Goal: Task Accomplishment & Management: Use online tool/utility

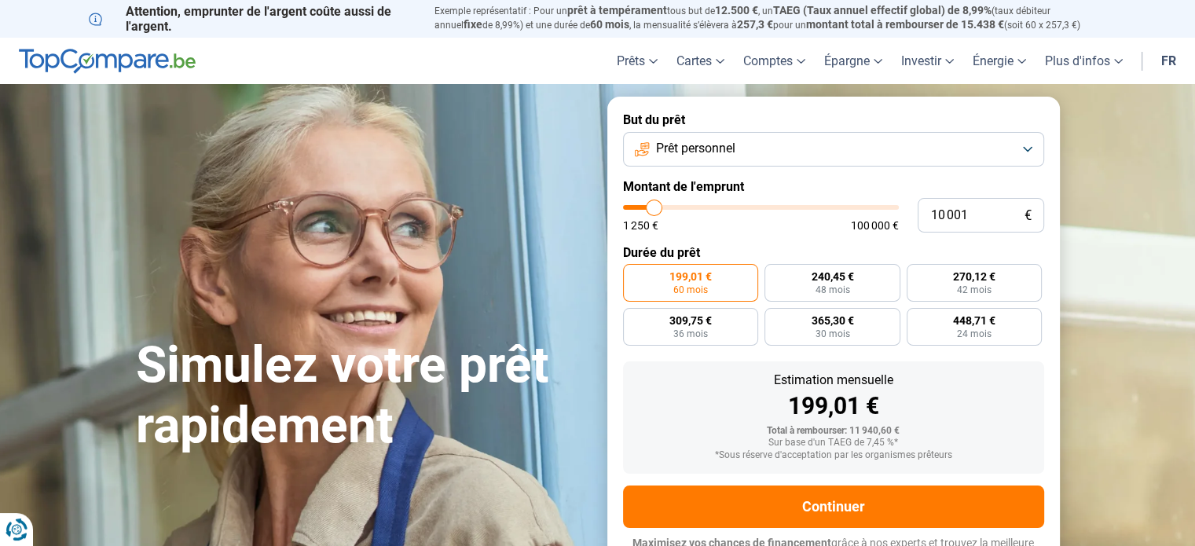
type input "5 750"
type input "5750"
type input "6 250"
type input "6250"
type input "6 500"
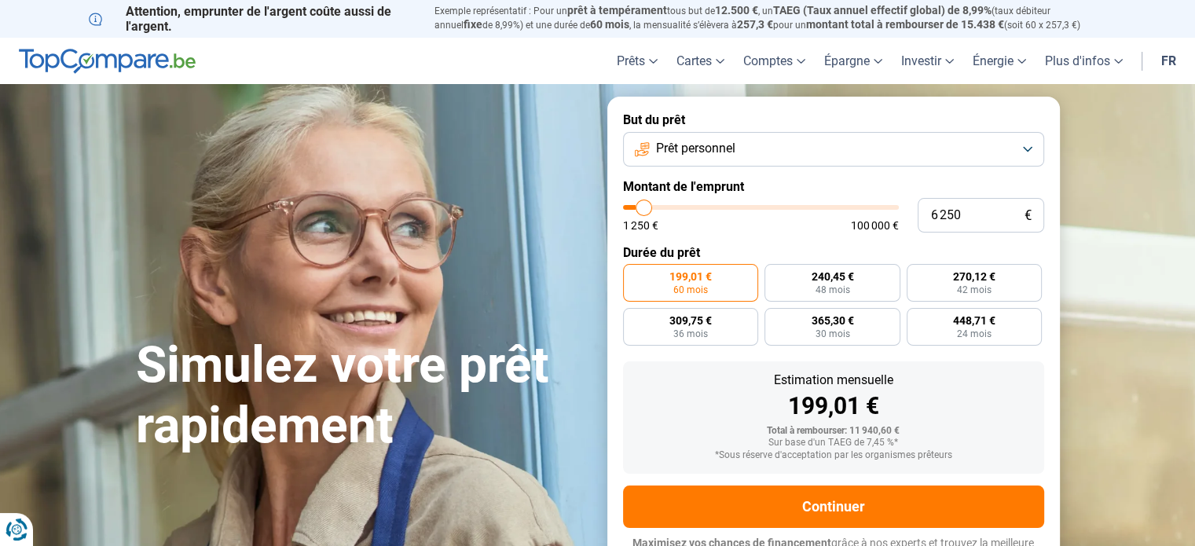
type input "6500"
type input "7 000"
type input "7000"
type input "7 250"
type input "7250"
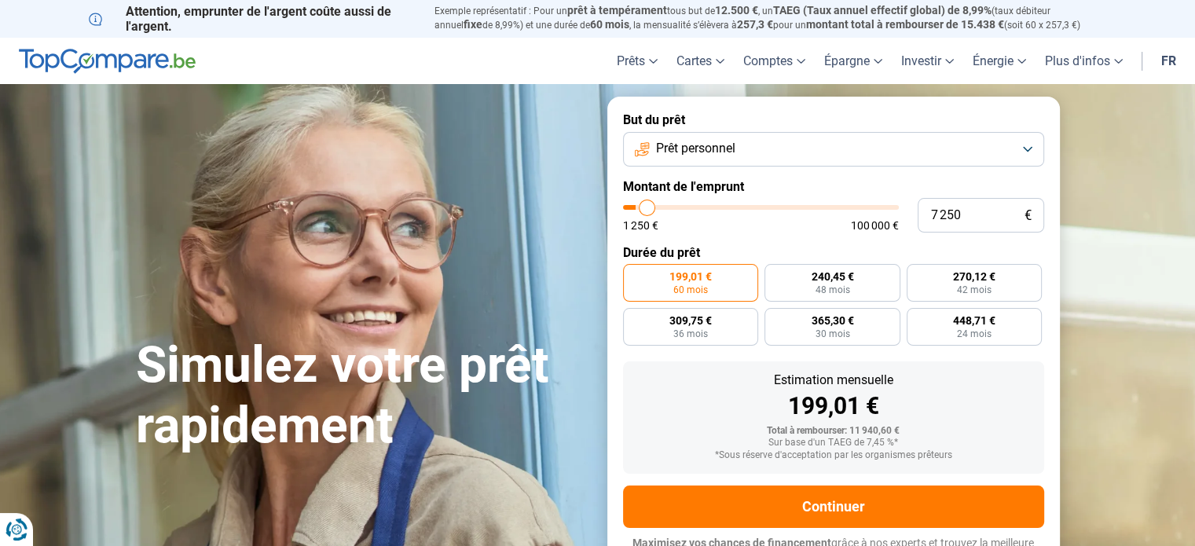
type input "7 750"
type input "7750"
type input "8 000"
type input "8000"
type input "8 500"
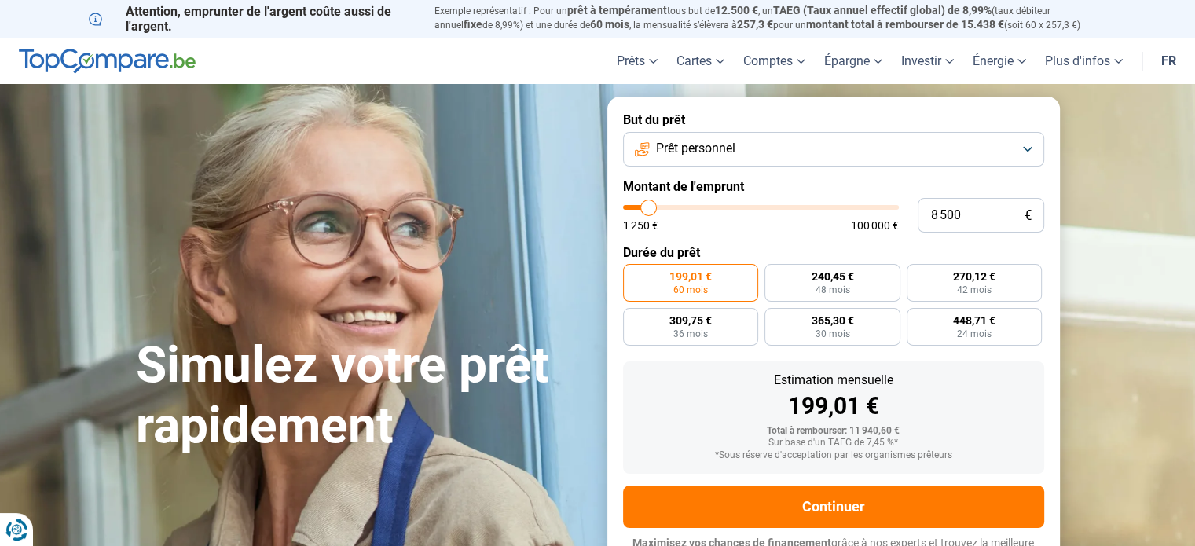
type input "8500"
type input "9 000"
type input "9000"
type input "9 750"
type input "9750"
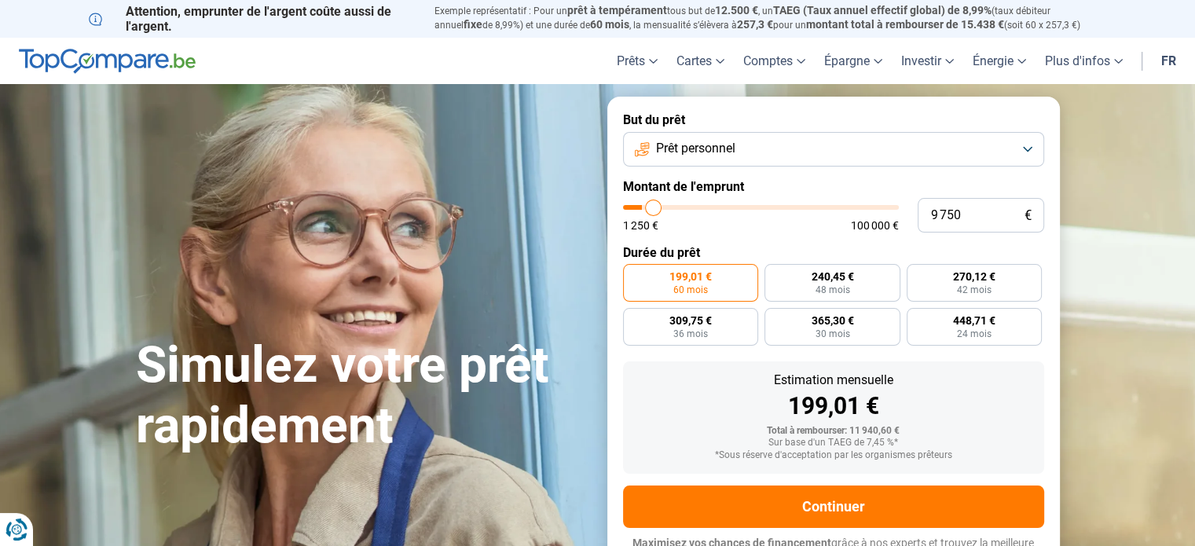
type input "11 500"
type input "11500"
type input "14 250"
type input "14250"
type input "17 250"
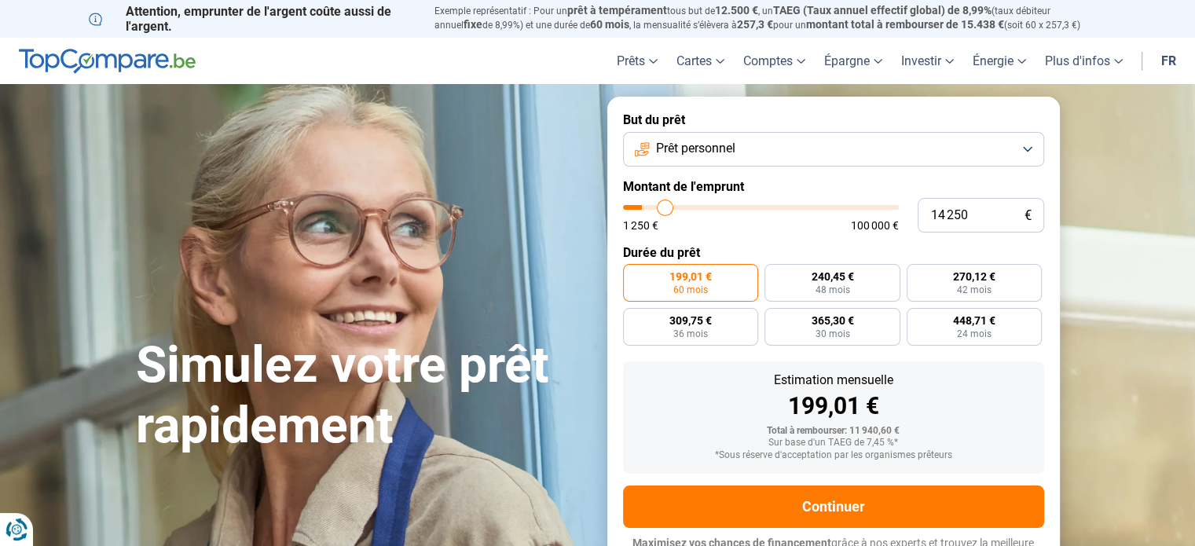
type input "17250"
type input "20 500"
type input "20500"
type input "24 750"
type input "24750"
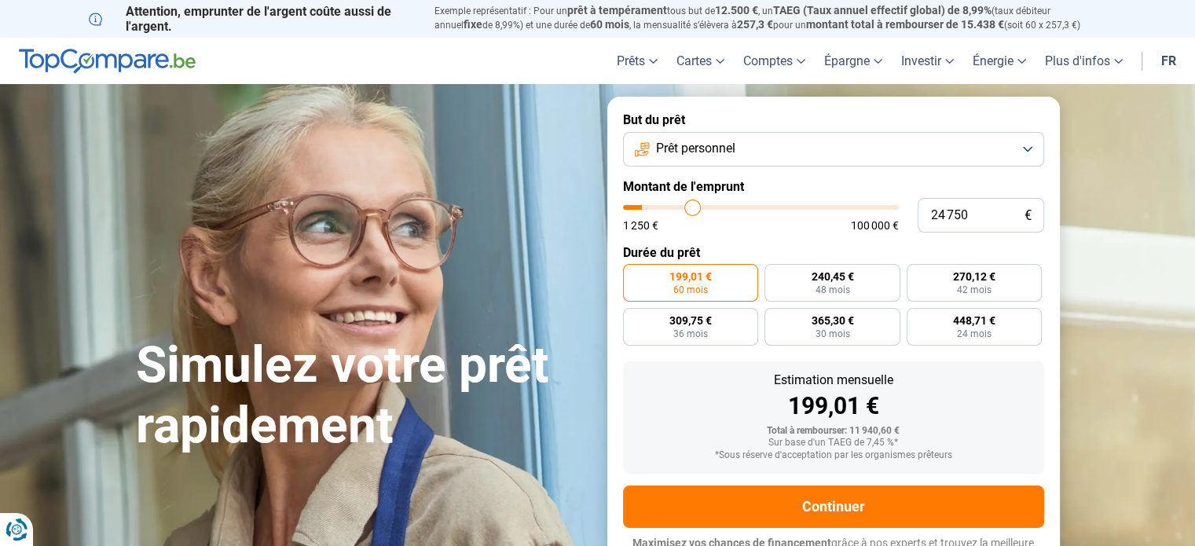
type input "29 000"
type input "29000"
type input "33 750"
type input "33750"
type input "43 000"
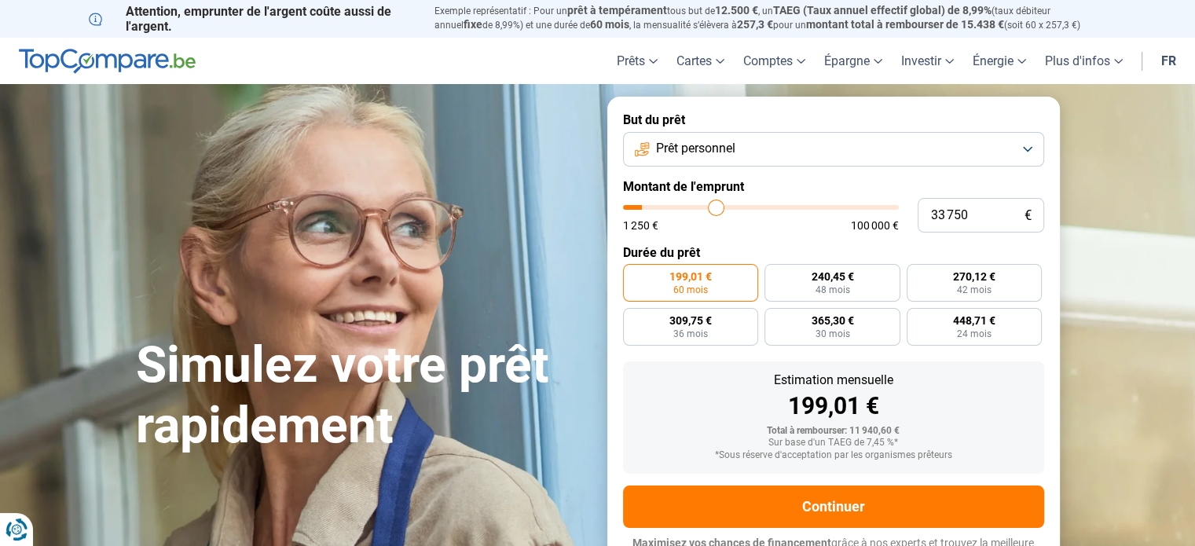
type input "43000"
type input "49 750"
type input "49750"
type input "55 750"
type input "55750"
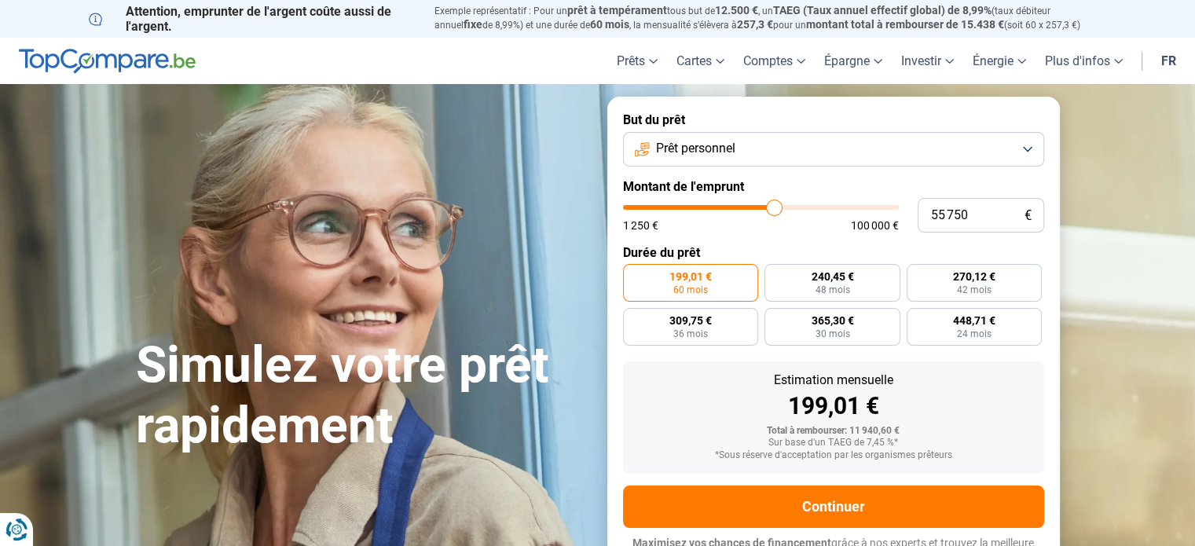
type input "61 000"
type input "61000"
type input "65 250"
type input "65250"
type input "69 500"
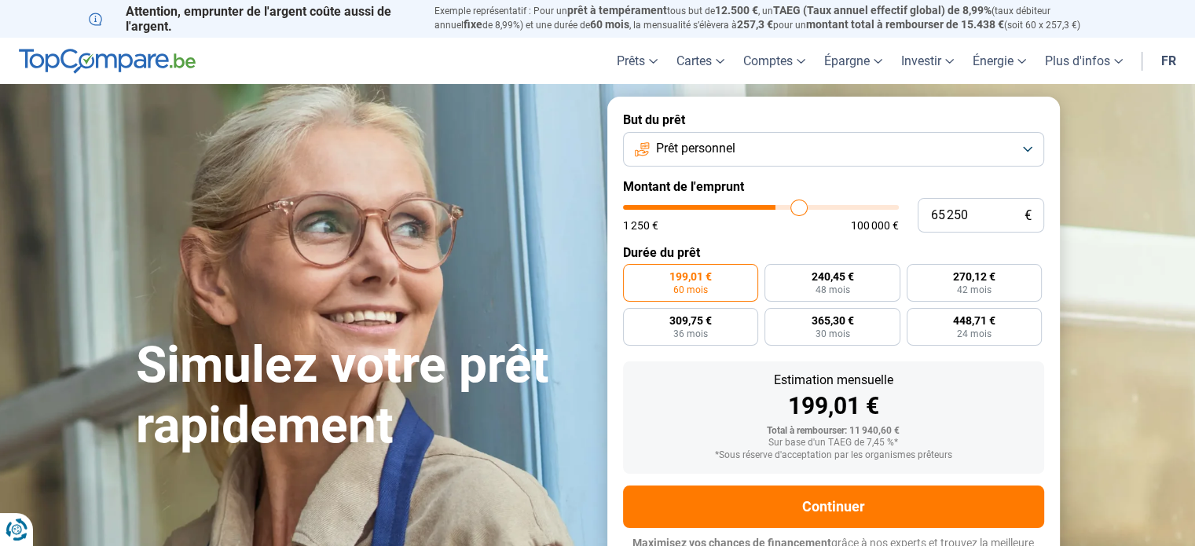
type input "69500"
type input "74 000"
type input "74000"
type input "78 000"
type input "78000"
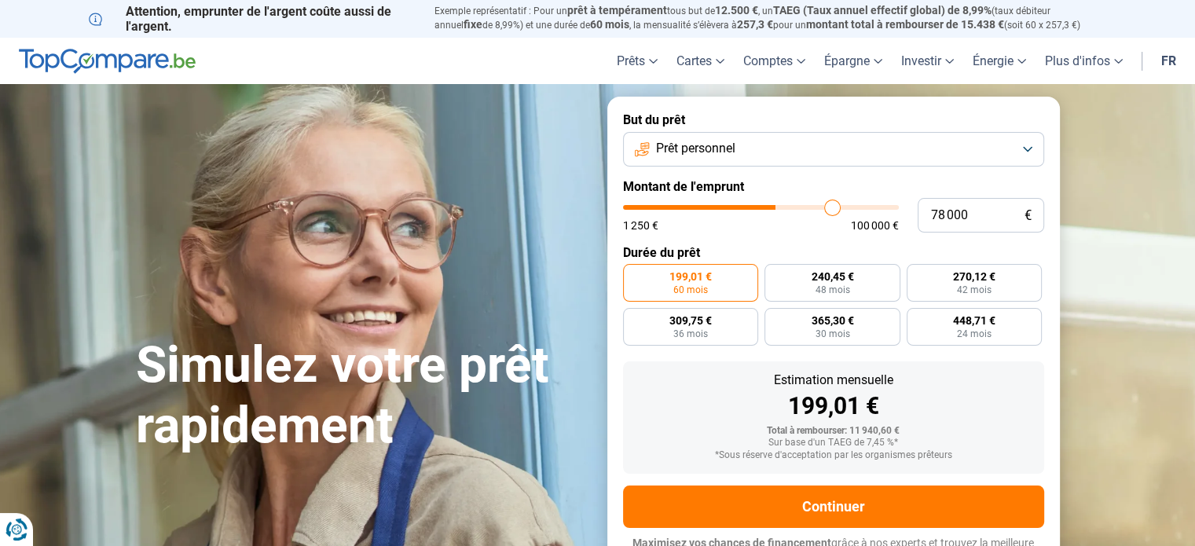
type input "80 500"
type input "80500"
type input "83 000"
type input "83000"
type input "84 750"
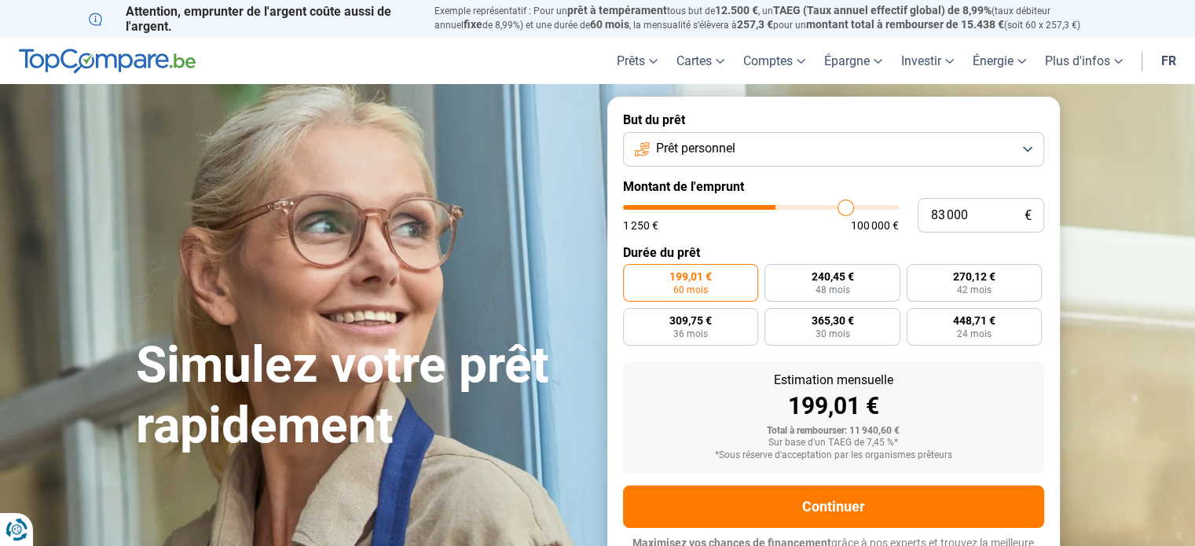
type input "84750"
type input "87 500"
type input "87500"
type input "88 750"
type input "88750"
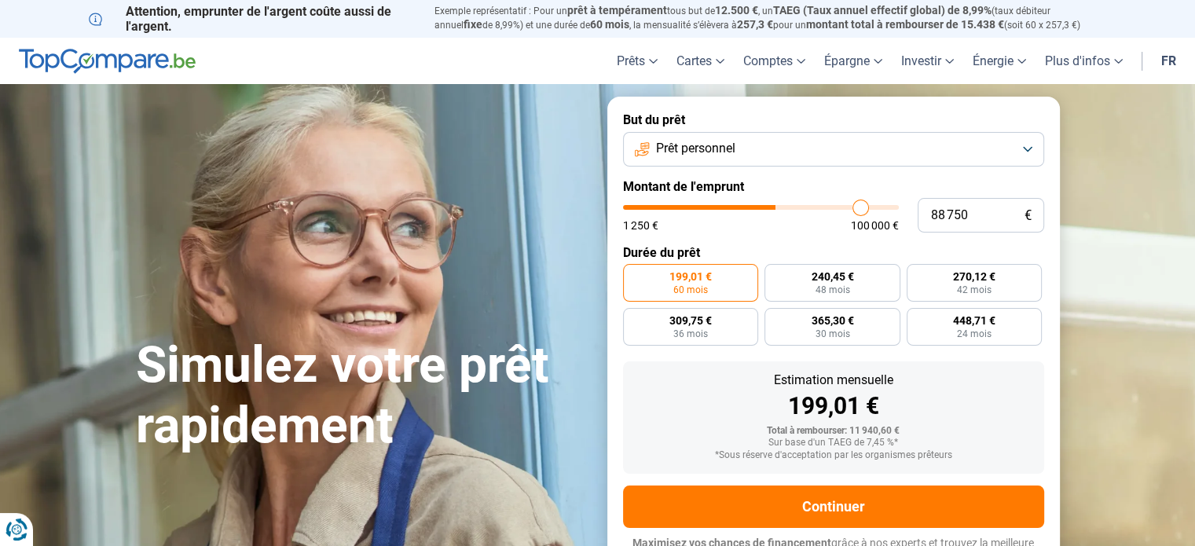
type input "89 750"
type input "89750"
type input "91 500"
type input "91500"
type input "93 500"
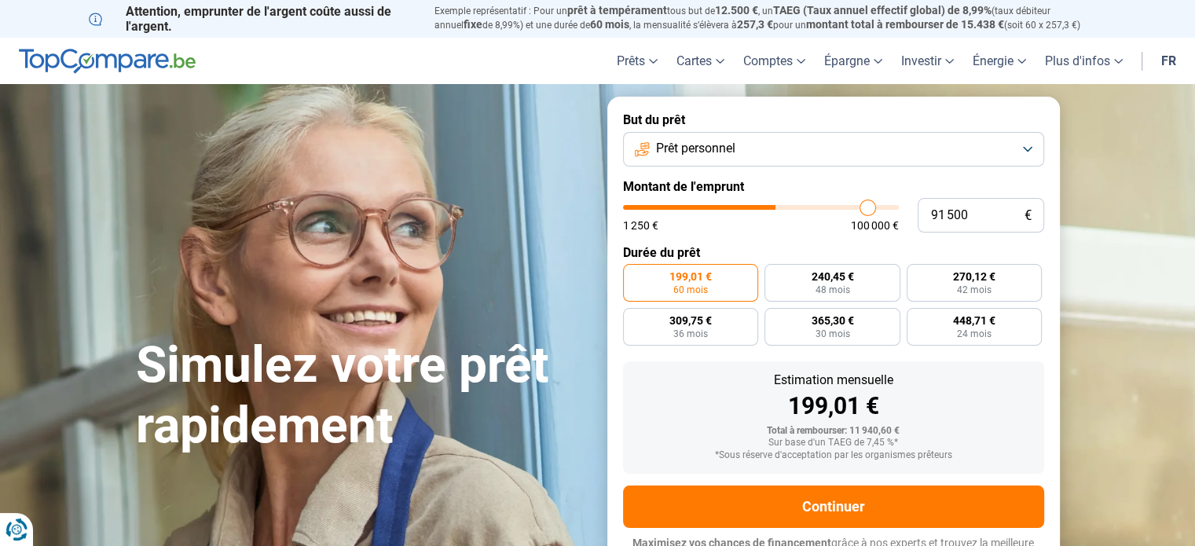
type input "93500"
type input "95 500"
type input "95500"
type input "97 000"
type input "97000"
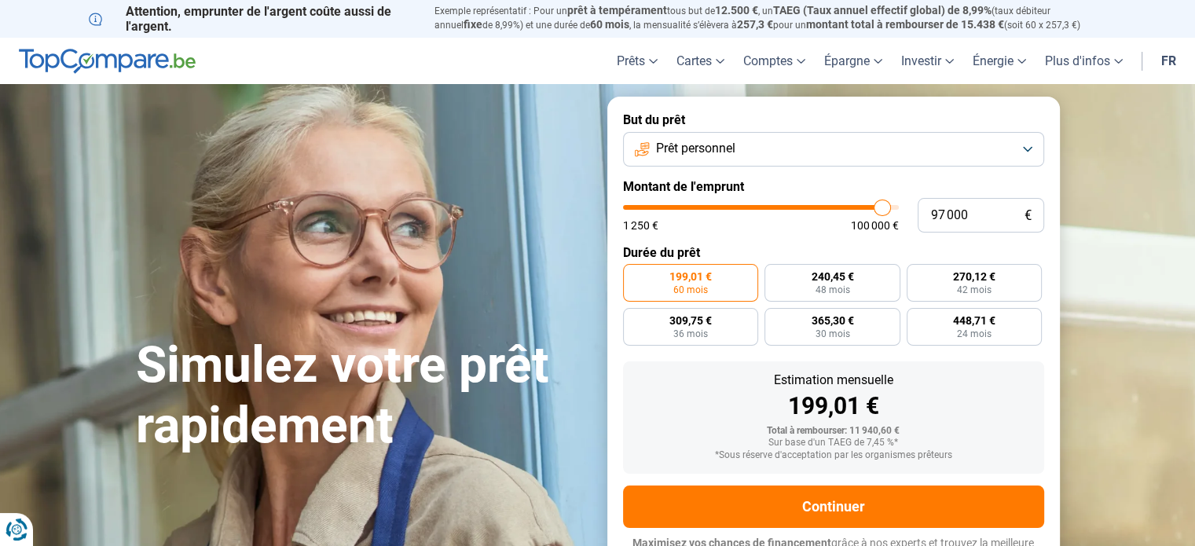
type input "98 500"
type input "98500"
type input "98 250"
type input "98250"
type input "97 750"
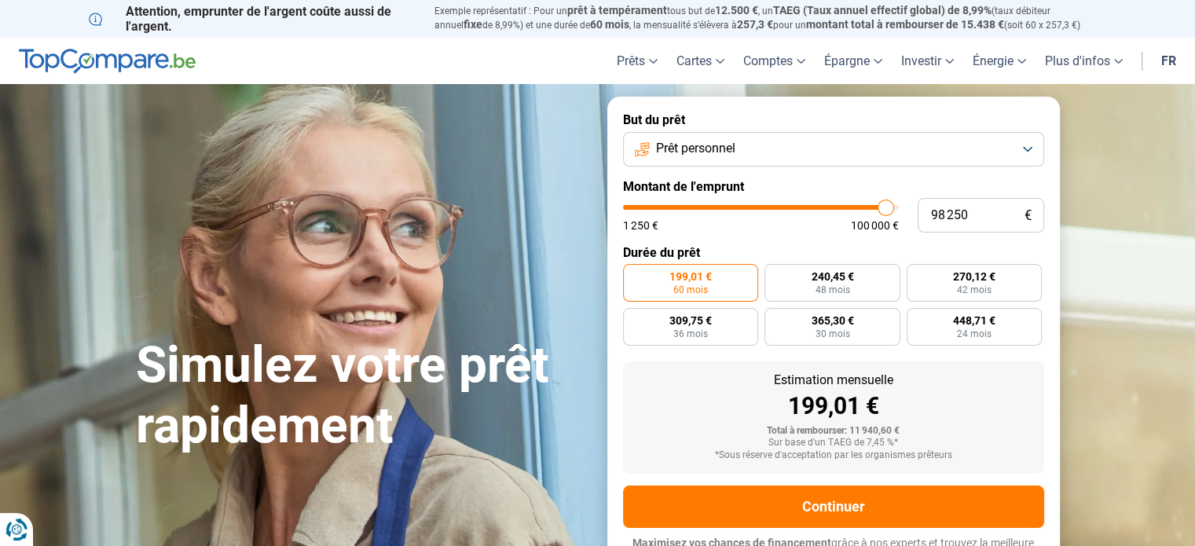
type input "97750"
type input "97 500"
type input "97500"
type input "97 250"
type input "97250"
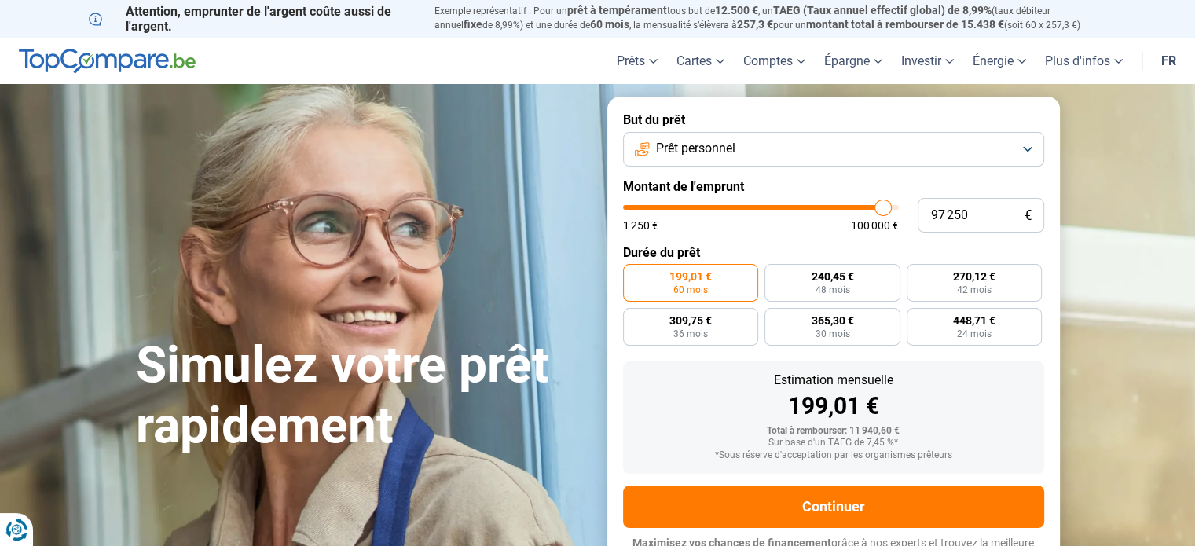
type input "97 000"
type input "97000"
type input "96 750"
type input "96750"
type input "96 500"
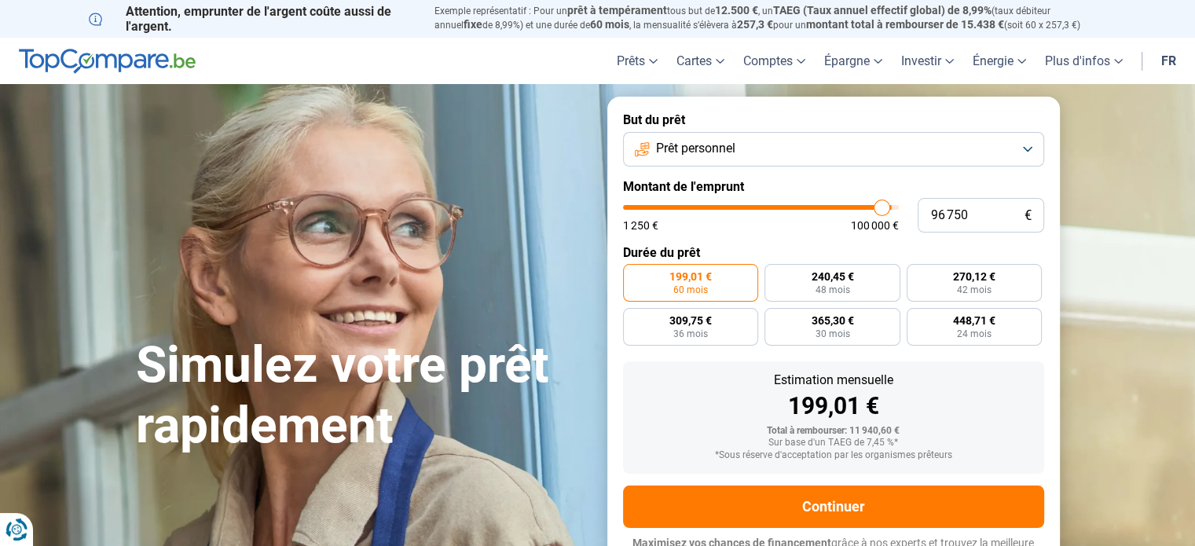
type input "96500"
type input "96 250"
type input "96250"
type input "95 750"
type input "95750"
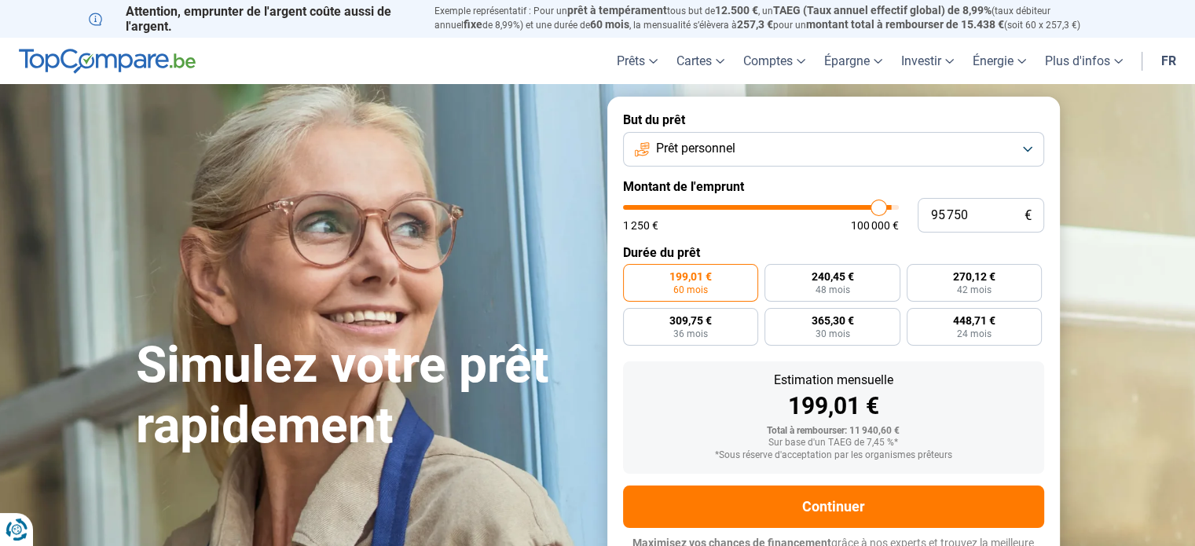
type input "95 500"
type input "95500"
type input "95 250"
type input "95250"
type input "95 000"
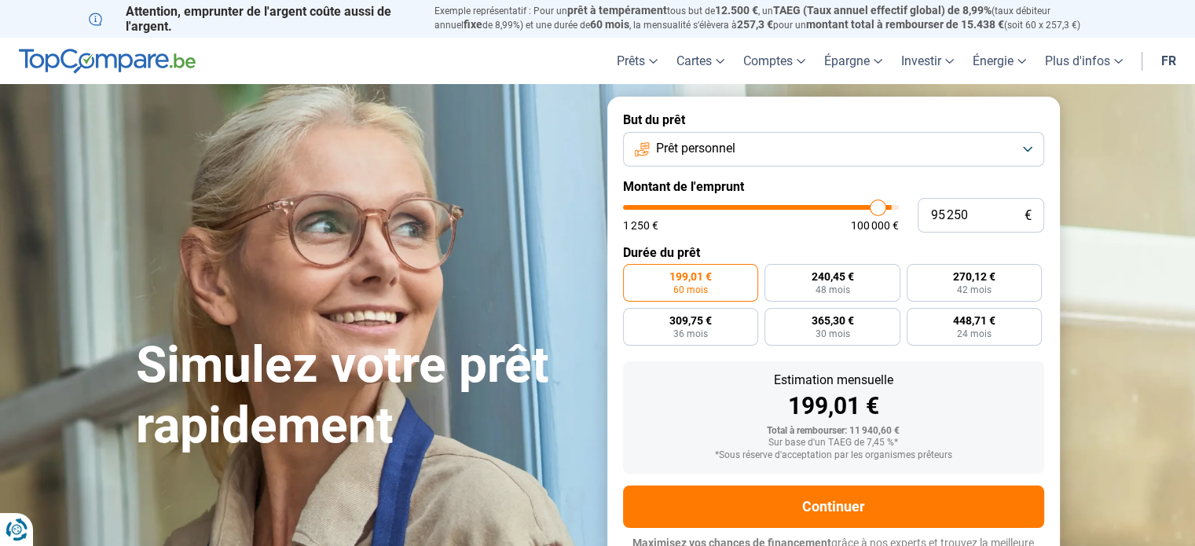
type input "95000"
type input "94 750"
type input "94750"
type input "94 500"
type input "94500"
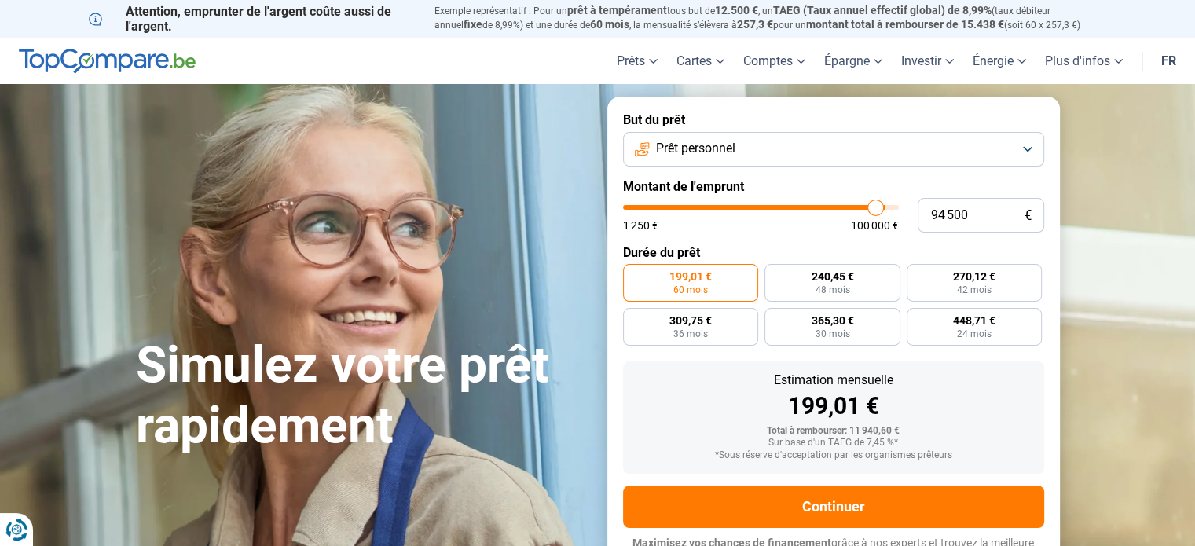
type input "94 000"
type input "94000"
type input "93 750"
type input "93750"
type input "93 250"
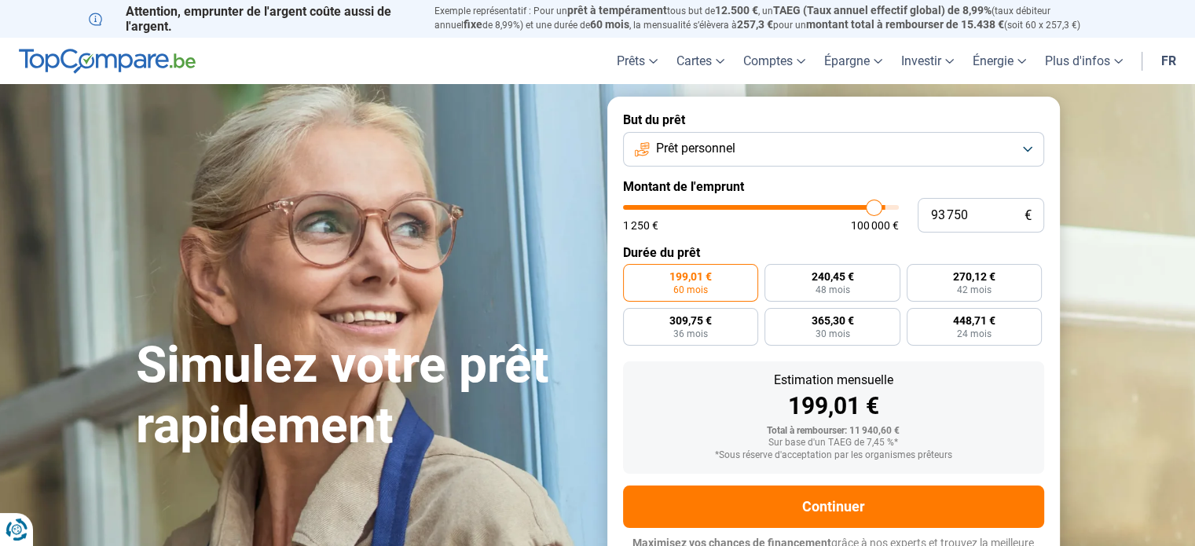
type input "93250"
type input "93 000"
type input "93000"
type input "92 750"
type input "92750"
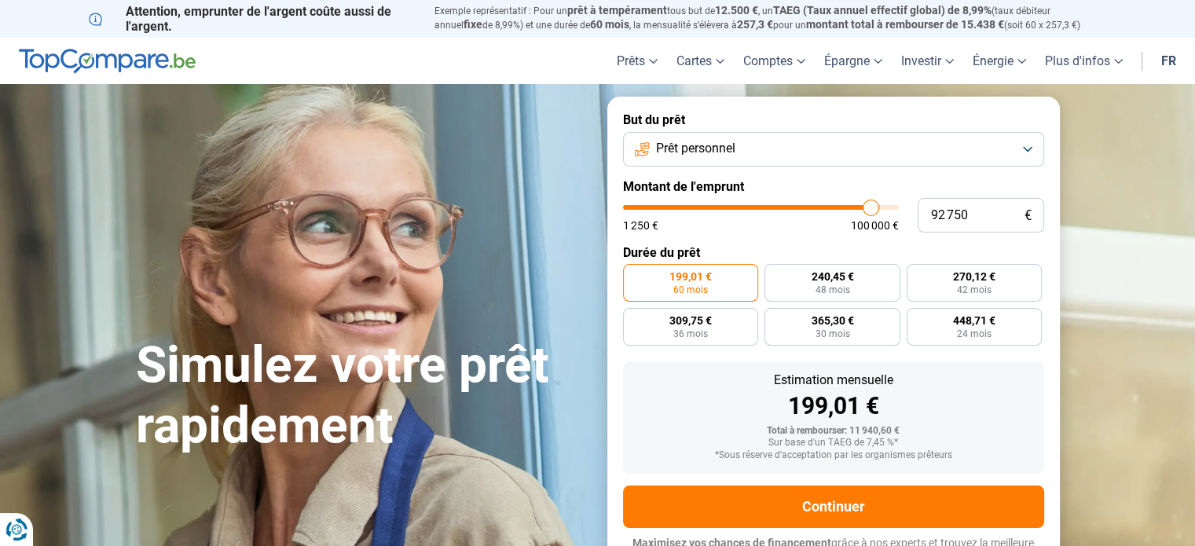
type input "92 500"
type input "92500"
type input "92 250"
type input "92250"
type input "92 000"
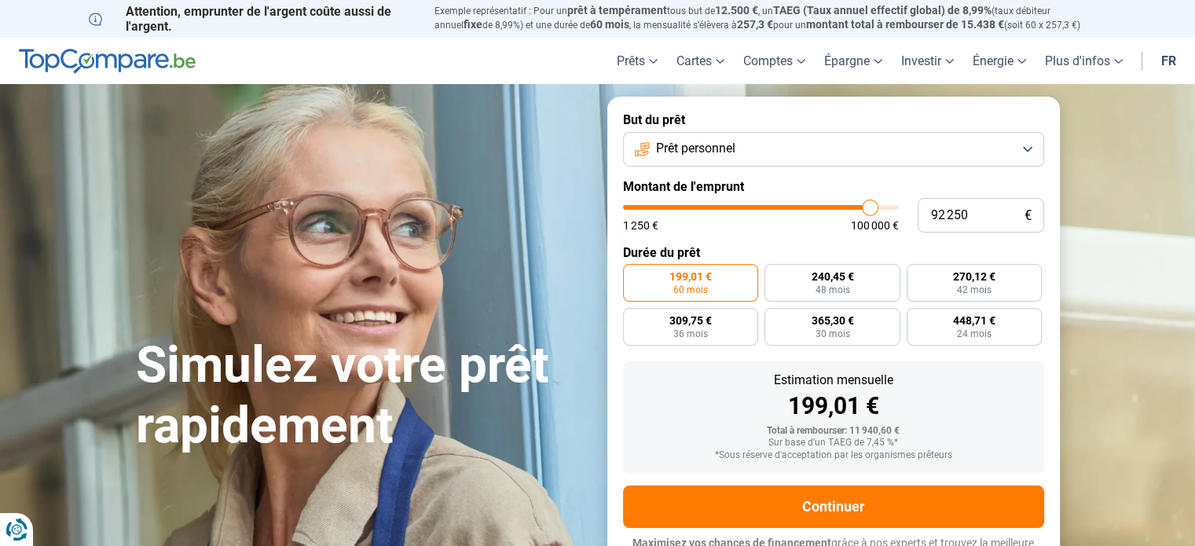
type input "92000"
type input "91 500"
type input "91500"
type input "91 250"
type input "91250"
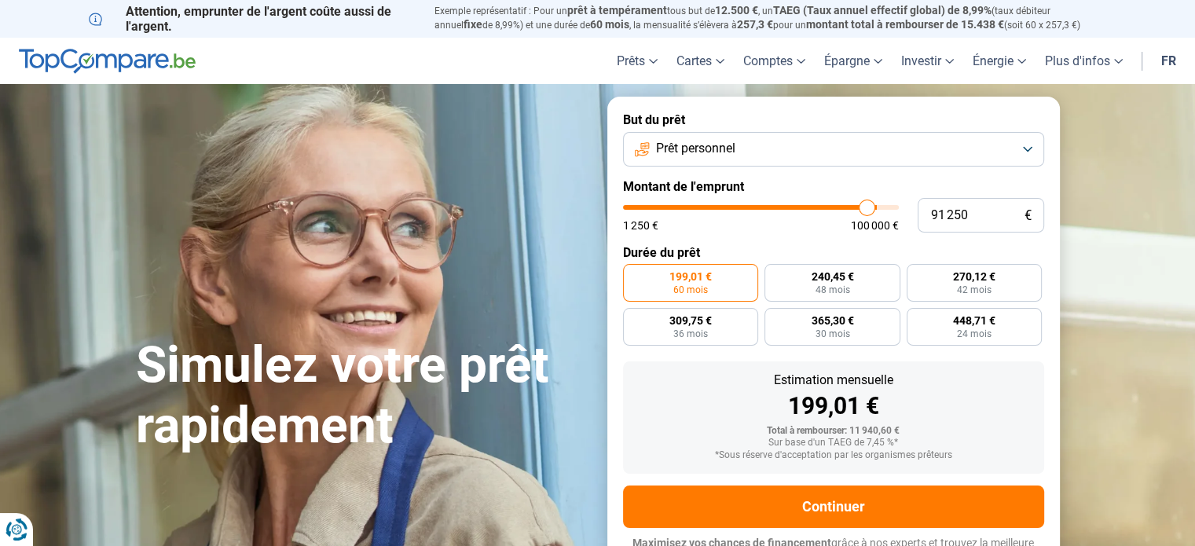
type input "91 000"
type input "91000"
type input "90 500"
type input "90500"
type input "90 750"
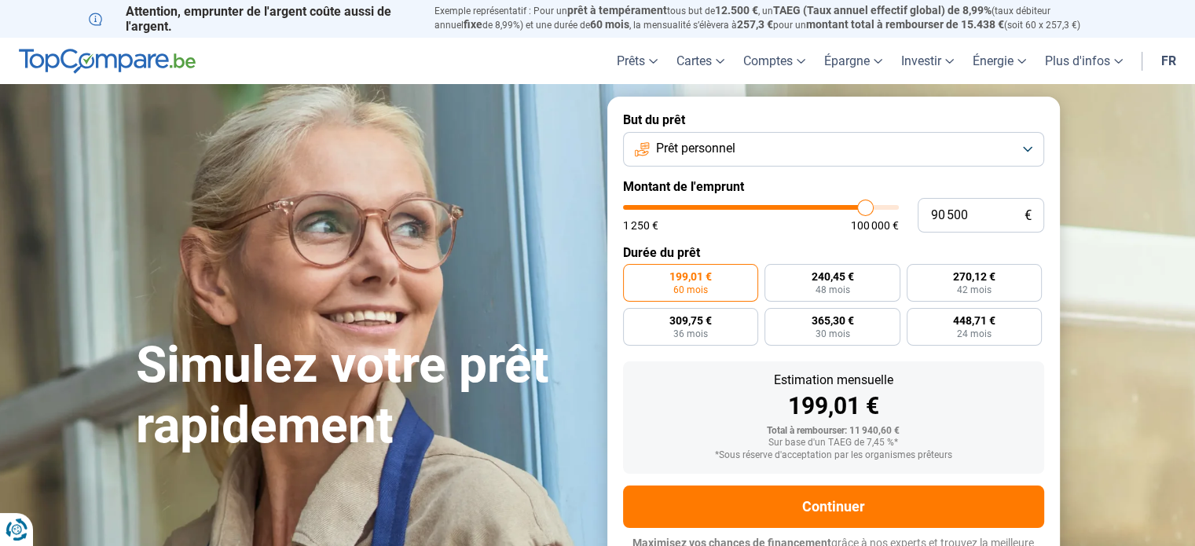
type input "90750"
type input "91 000"
drag, startPoint x: 642, startPoint y: 210, endPoint x: 865, endPoint y: 228, distance: 223.8
type input "91000"
click at [865, 210] on input "range" at bounding box center [761, 207] width 276 height 5
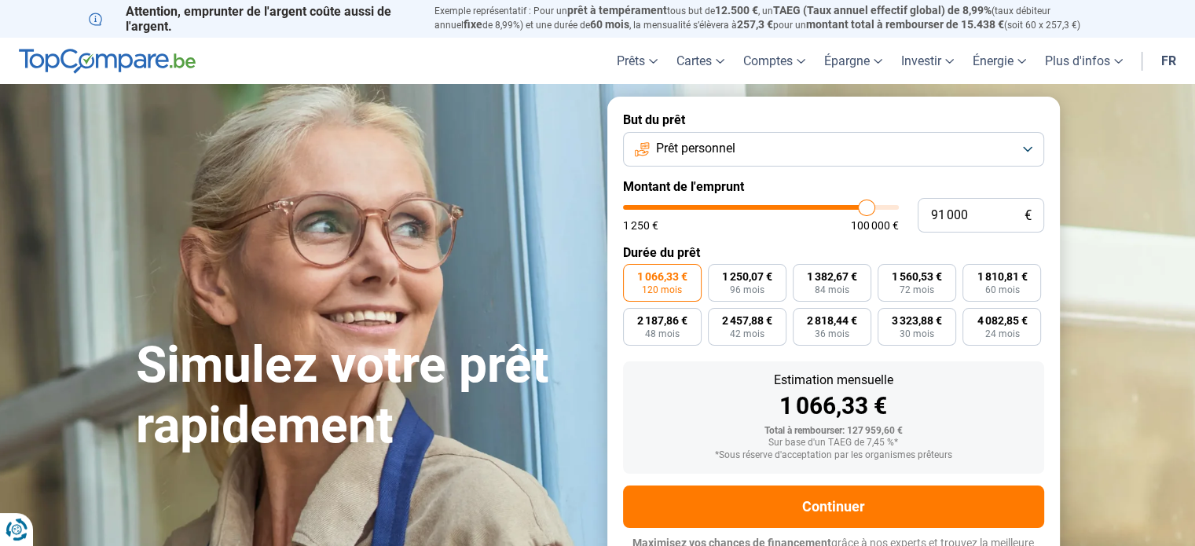
scroll to position [21, 0]
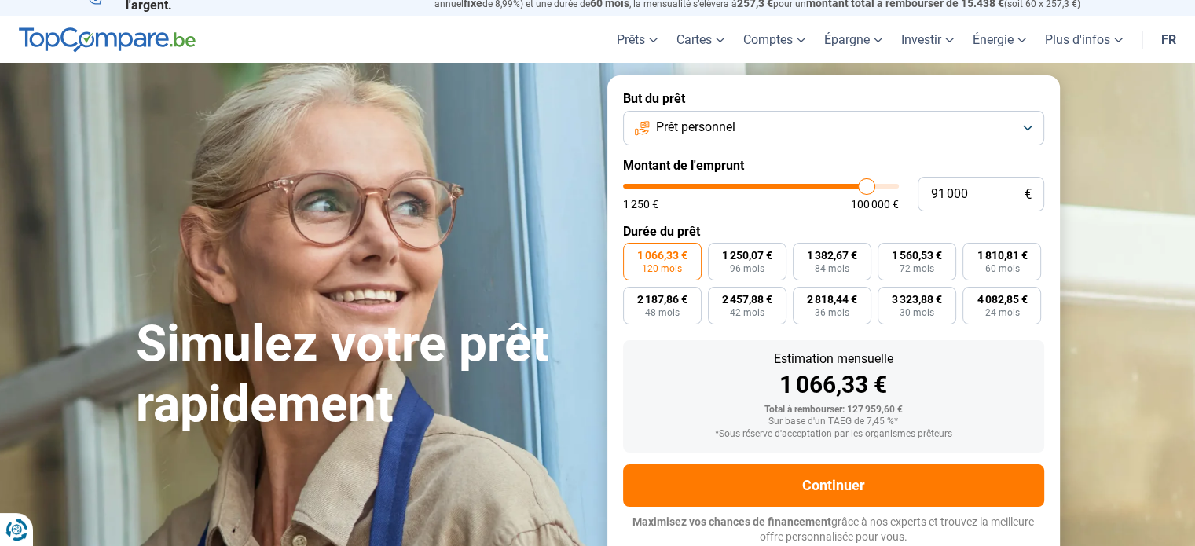
type input "91 250"
type input "91250"
type input "91 000"
type input "91000"
type input "90 500"
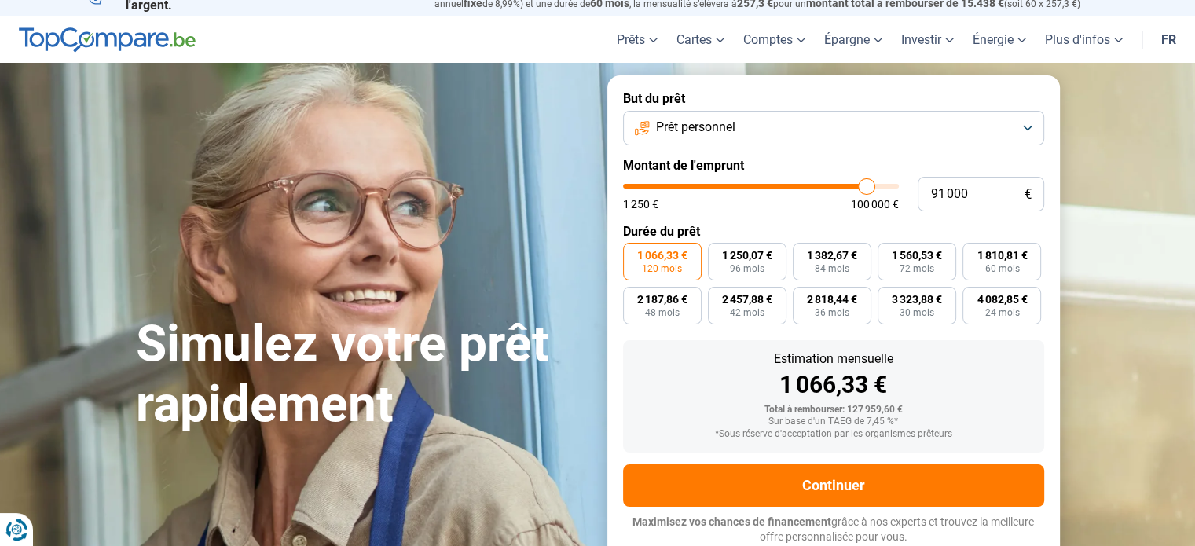
type input "90500"
type input "90 250"
type input "90250"
type input "90 000"
type input "90000"
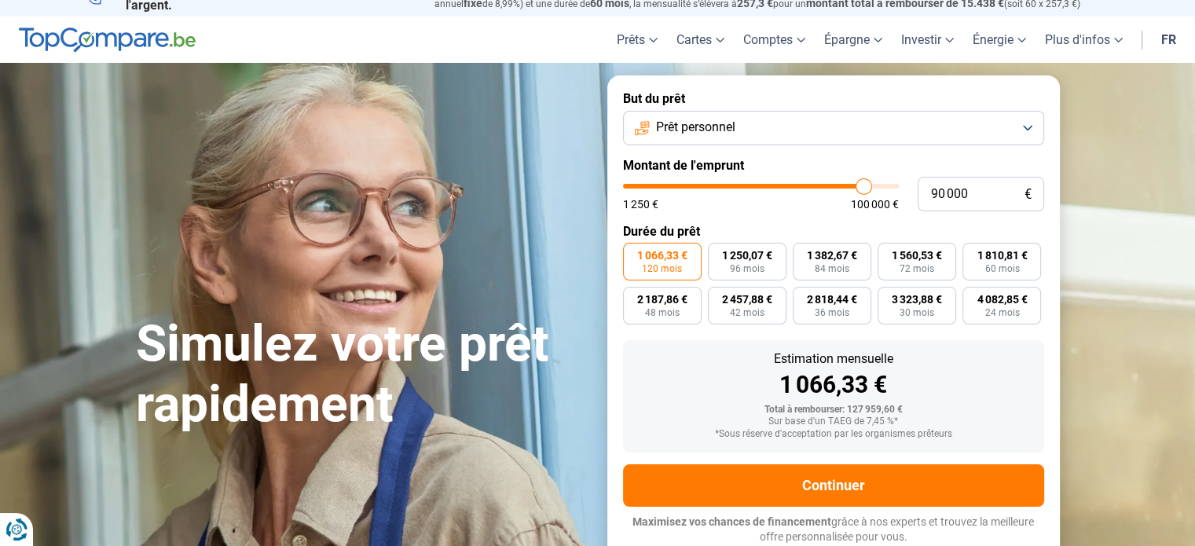
type input "89 750"
type input "89750"
type input "89 500"
type input "89500"
type input "89 250"
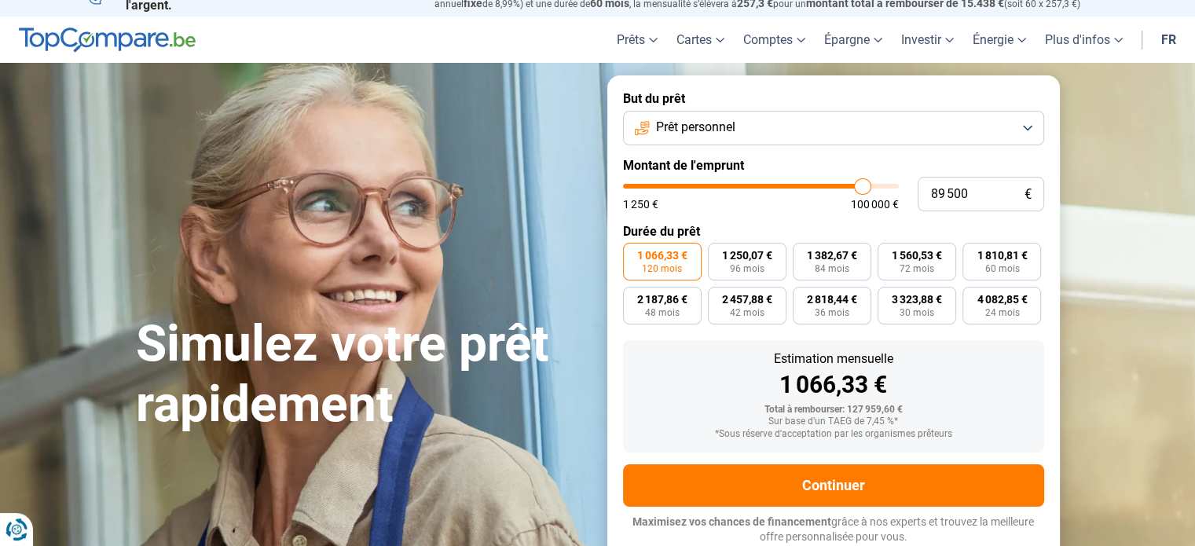
type input "89250"
type input "88 750"
type input "88750"
type input "89 000"
type input "89000"
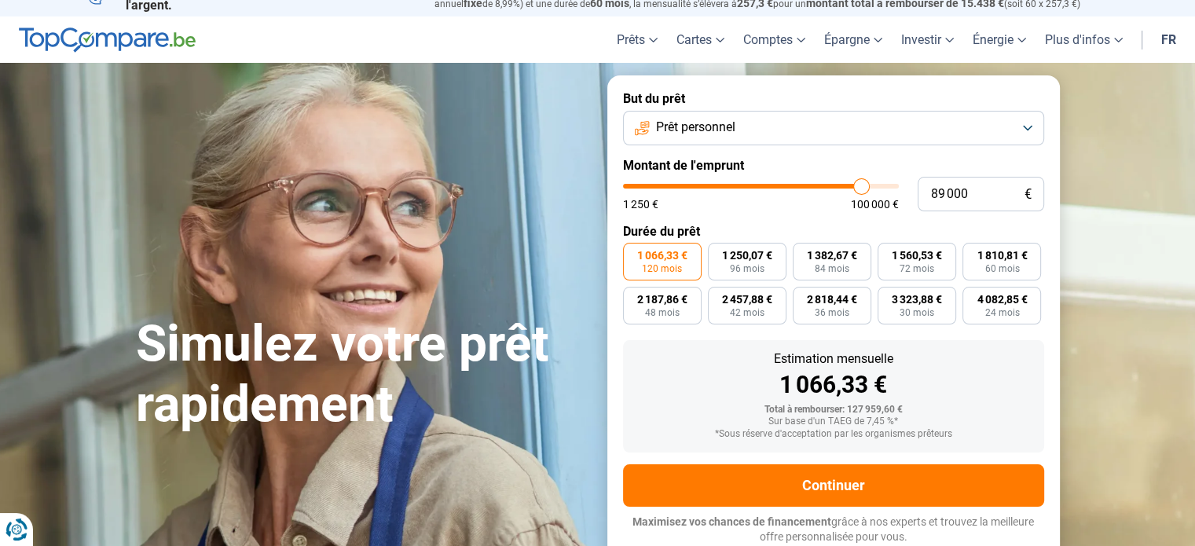
type input "89 250"
type input "89250"
type input "89 500"
type input "89500"
type input "90 000"
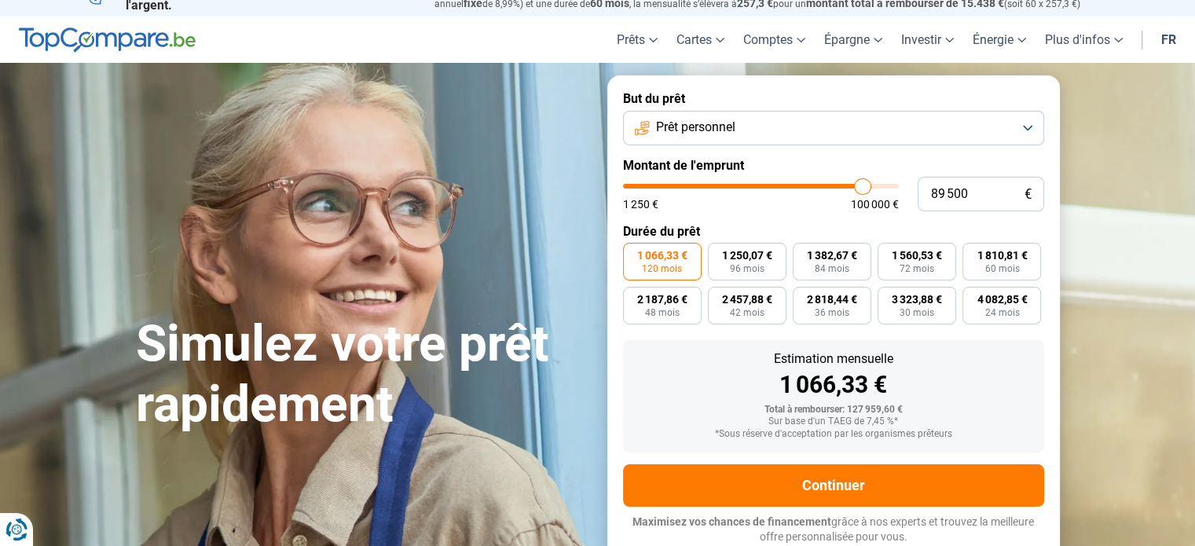
type input "90000"
type input "90 250"
type input "90250"
type input "89 500"
type input "89500"
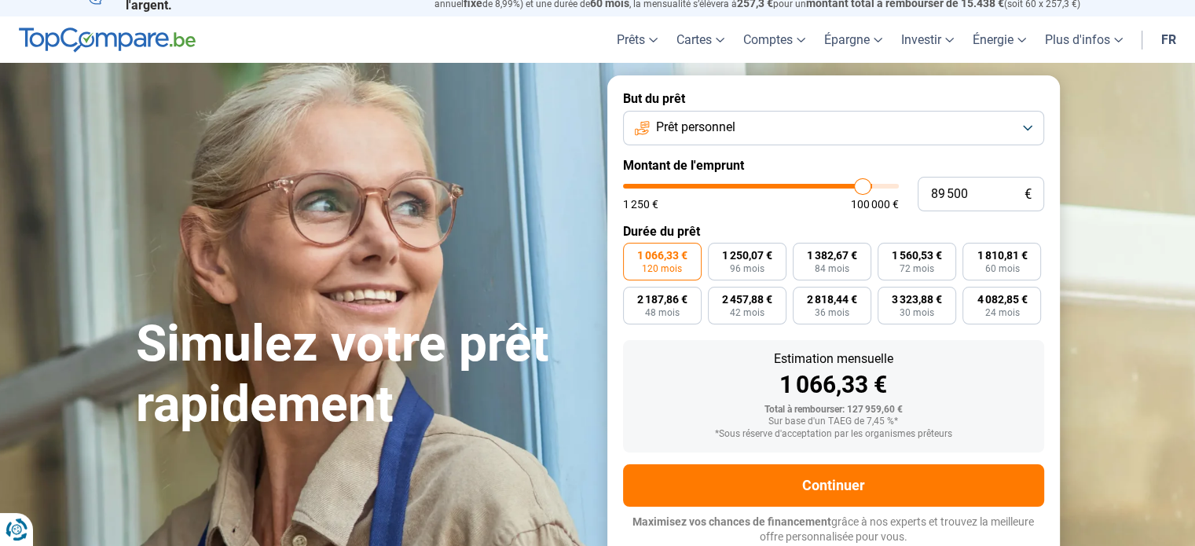
type input "89 250"
type input "89250"
type input "89 500"
type input "89500"
type input "90 000"
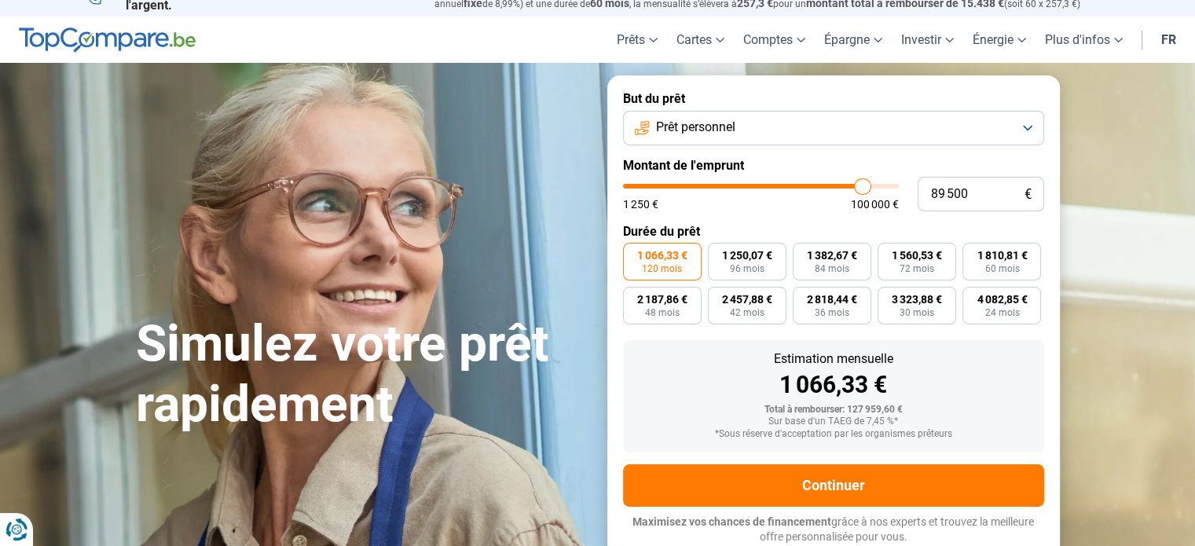
type input "90000"
type input "90 250"
type input "90250"
type input "90 000"
type input "90000"
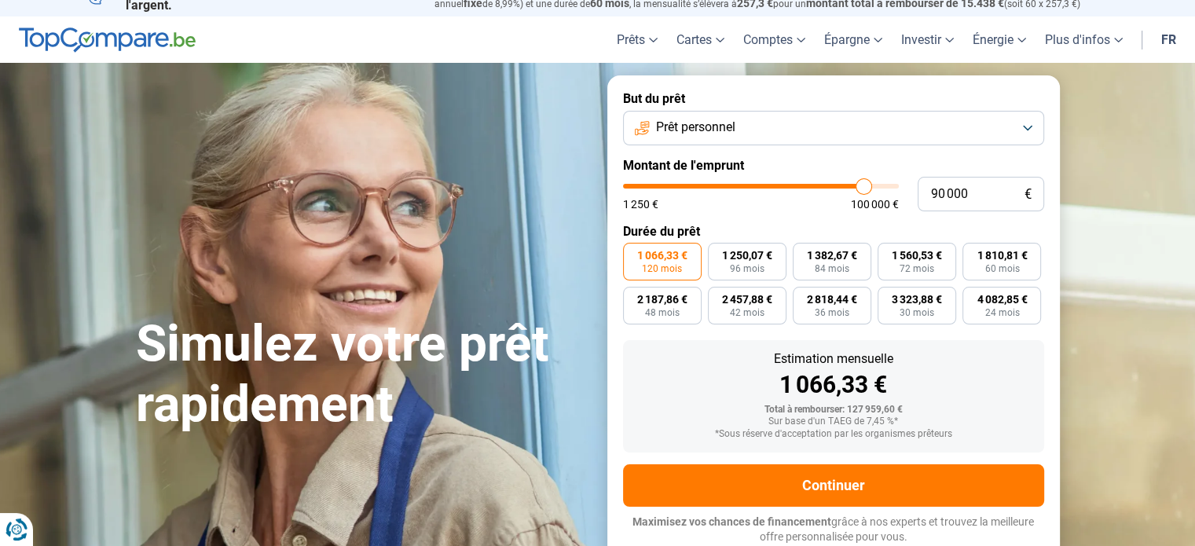
type input "89 500"
type input "89500"
type input "89 250"
type input "89250"
type input "89 000"
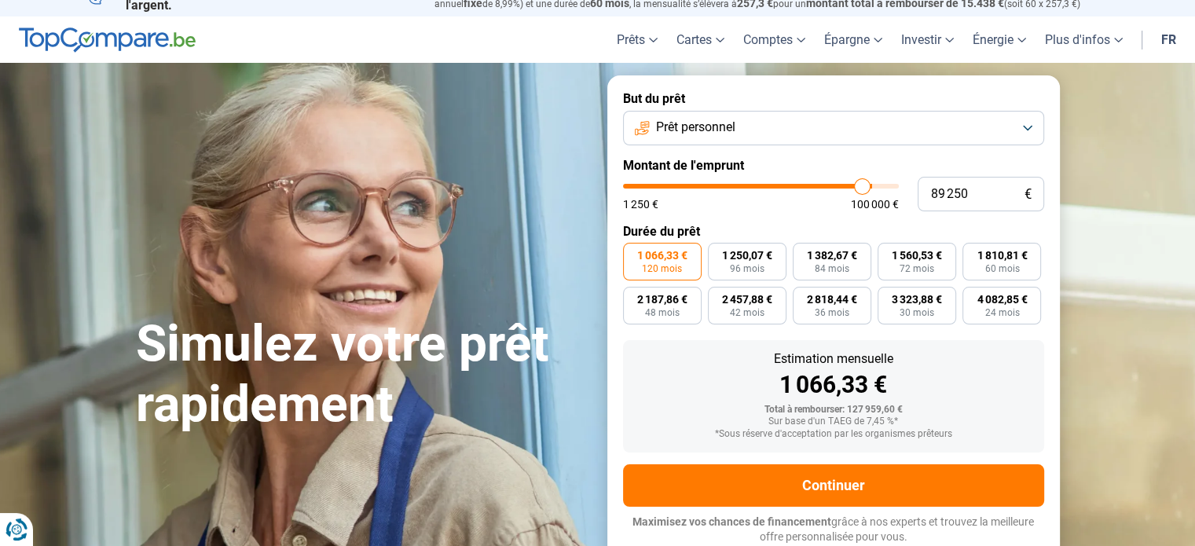
type input "89000"
type input "89 250"
type input "89250"
type input "89 500"
type input "89500"
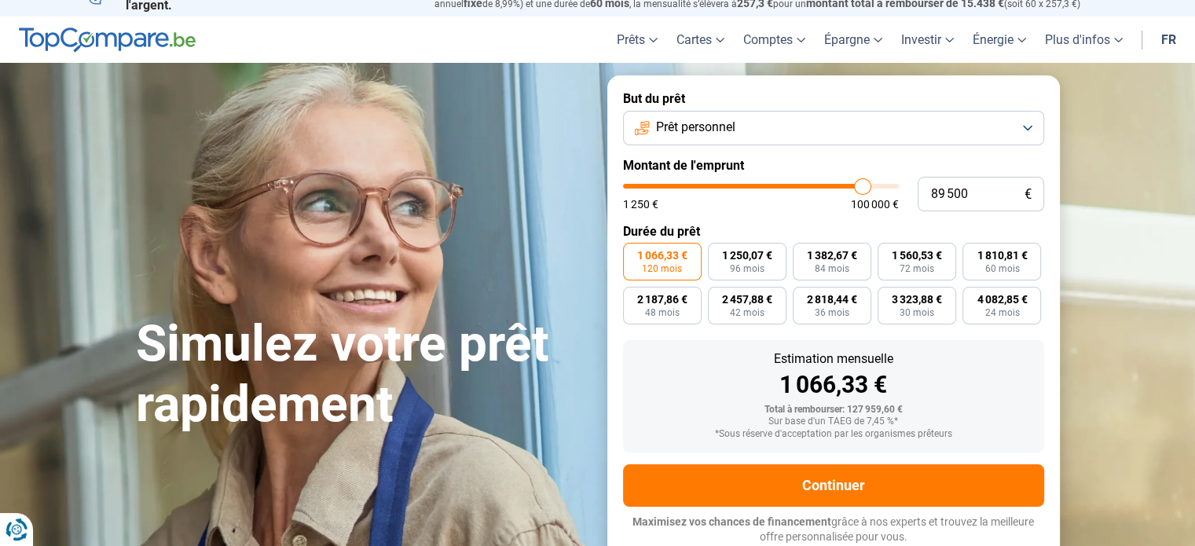
type input "90 000"
type input "90000"
click at [863, 188] on input "range" at bounding box center [761, 186] width 276 height 5
